Goal: Find contact information: Find contact information

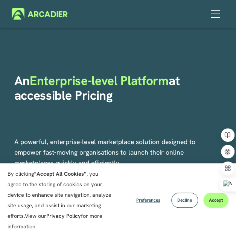
click at [215, 15] on div at bounding box center [215, 14] width 13 height 13
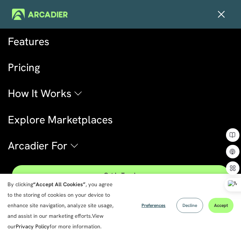
click at [196, 209] on button "Decline" at bounding box center [190, 205] width 27 height 15
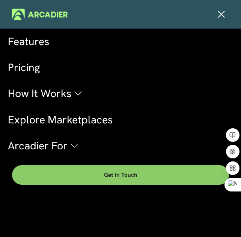
click at [106, 171] on link "Get in touch" at bounding box center [120, 175] width 217 height 20
